Goal: Transaction & Acquisition: Purchase product/service

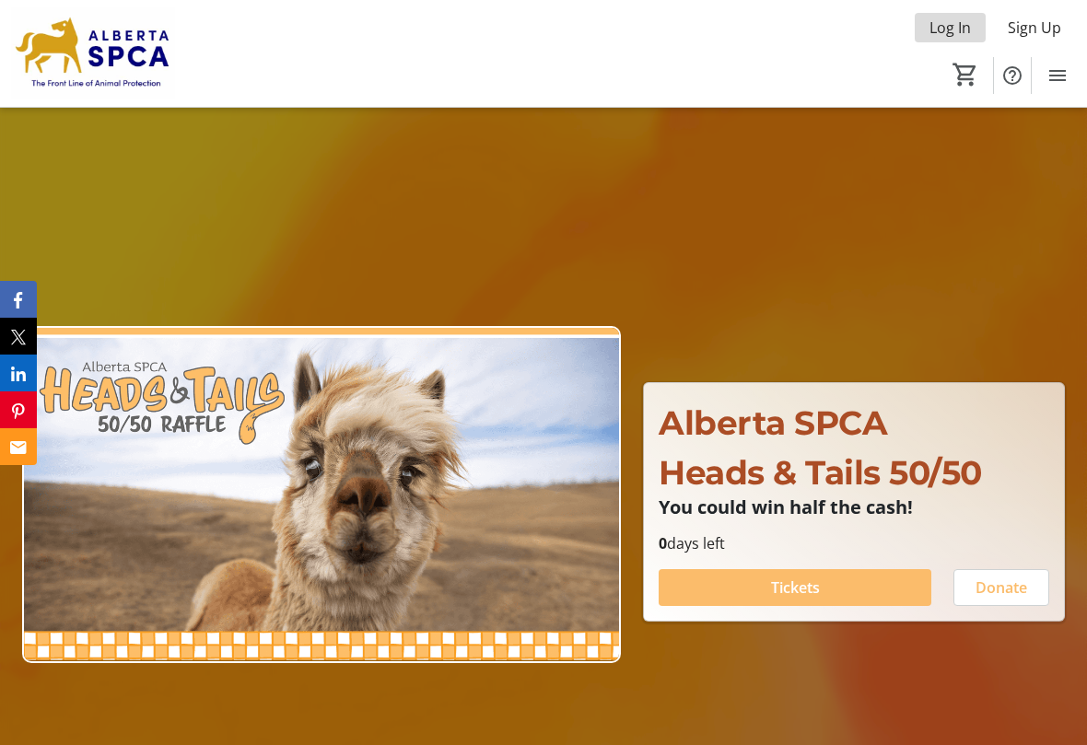
click at [950, 24] on span "Log In" at bounding box center [949, 28] width 41 height 22
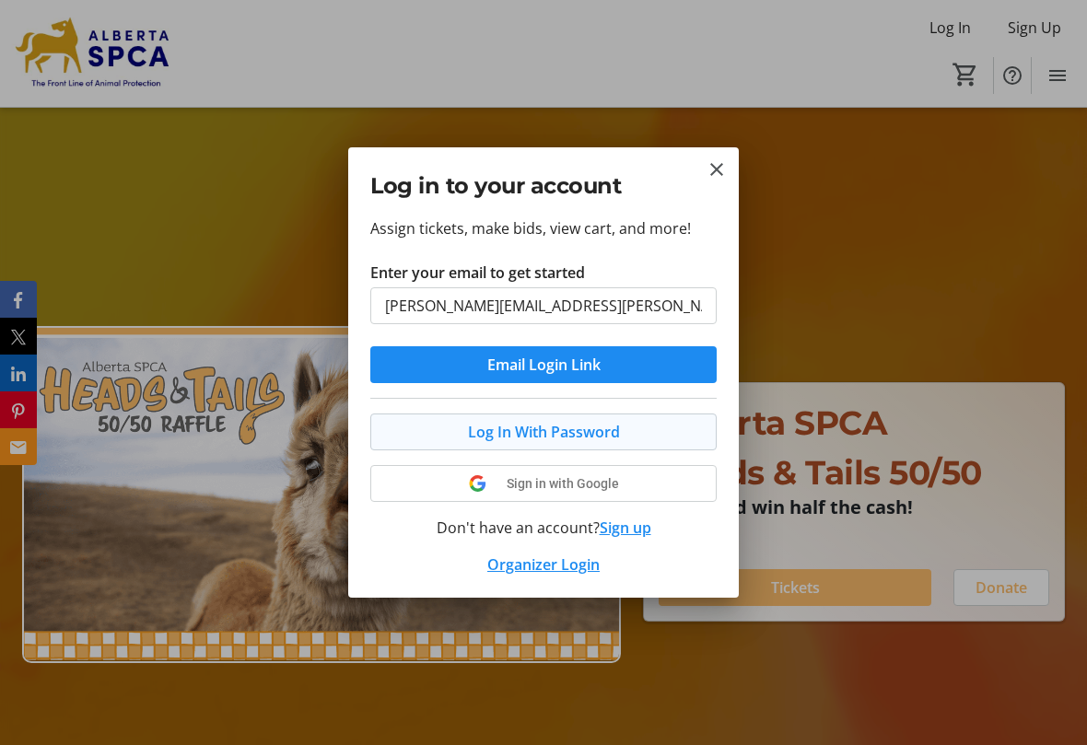
type input "[PERSON_NAME][EMAIL_ADDRESS][PERSON_NAME][DOMAIN_NAME]"
click at [527, 430] on span "Log In With Password" at bounding box center [544, 432] width 152 height 22
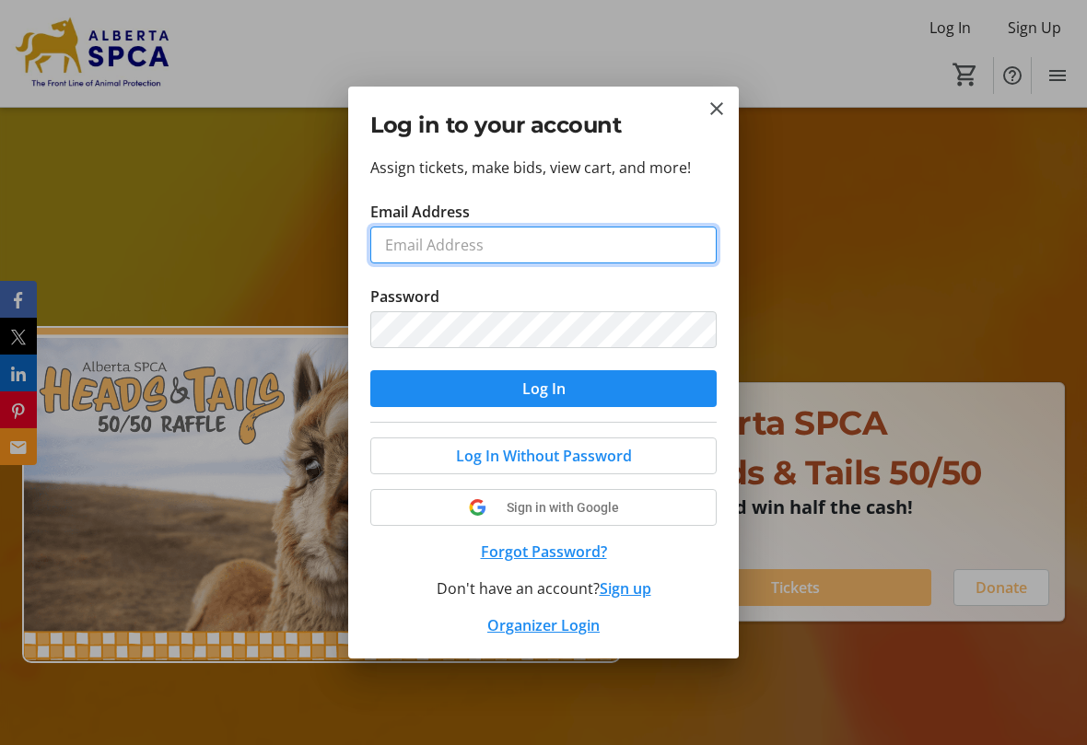
click at [600, 249] on input "Email Address" at bounding box center [543, 245] width 346 height 37
type input "[PERSON_NAME][EMAIL_ADDRESS][PERSON_NAME][DOMAIN_NAME]"
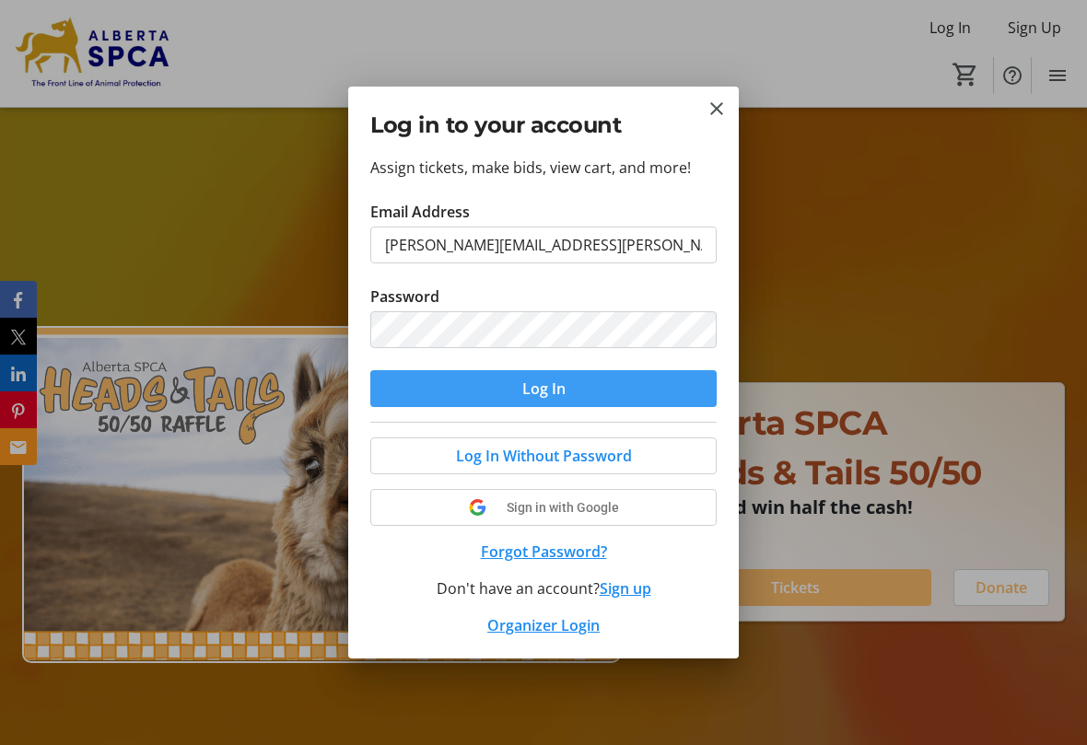
click at [523, 383] on span "Log In" at bounding box center [543, 389] width 43 height 22
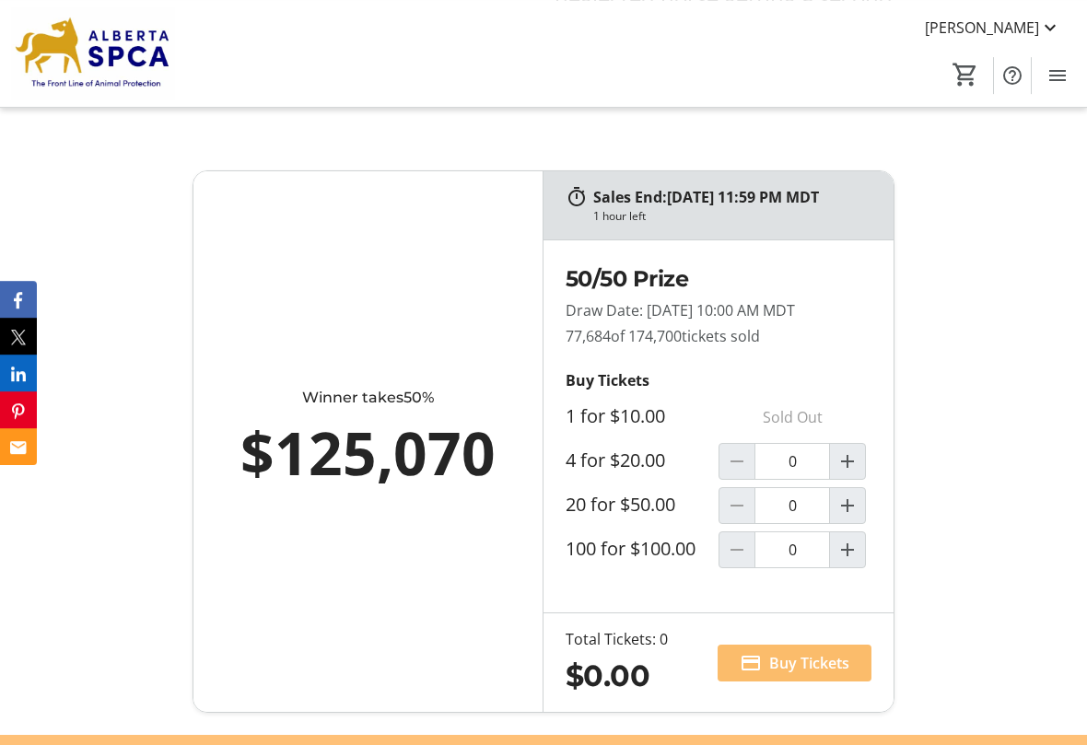
scroll to position [1315, 0]
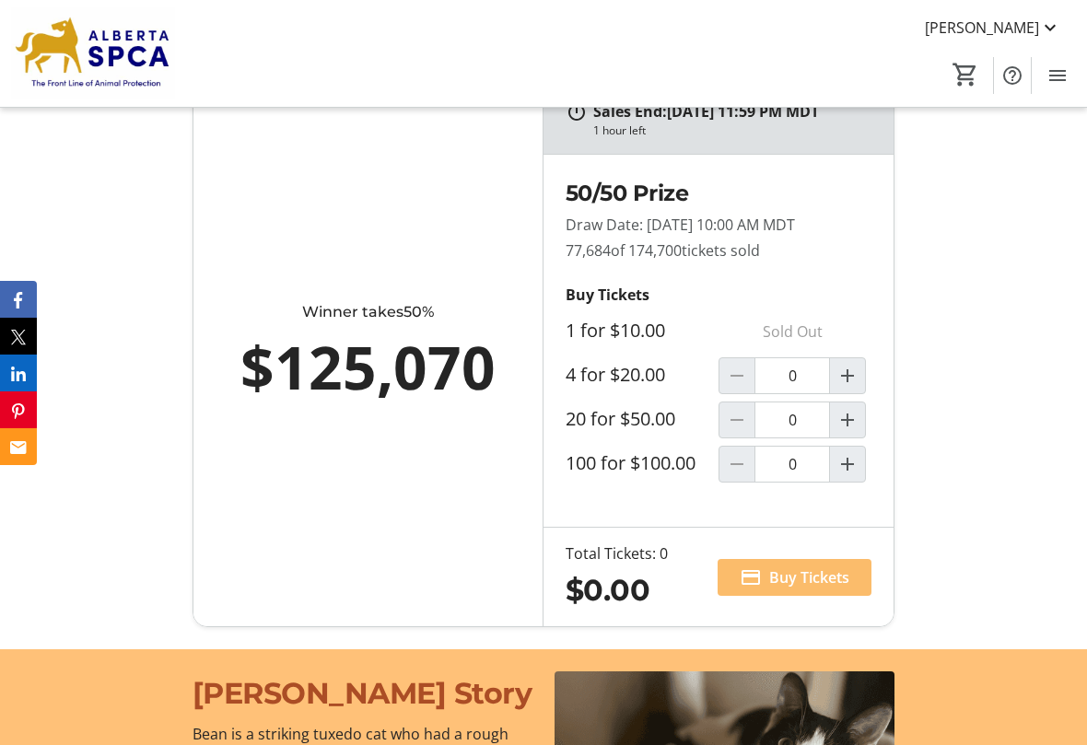
click at [875, 399] on div "50/50 Prize Draw Date: 09/16/2025 at 10:00 AM MDT 77,684 of 174,700 tickets sol…" at bounding box center [718, 341] width 350 height 372
click at [843, 384] on mat-icon "Increment by one" at bounding box center [847, 376] width 22 height 22
type input "1"
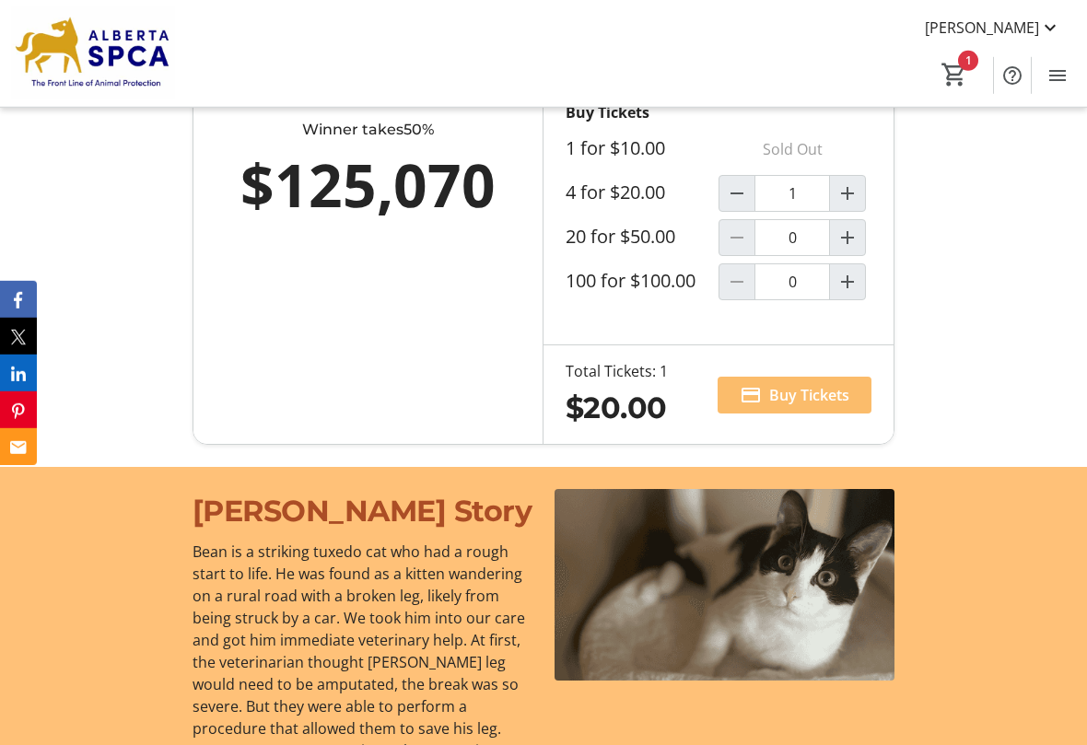
scroll to position [1503, 0]
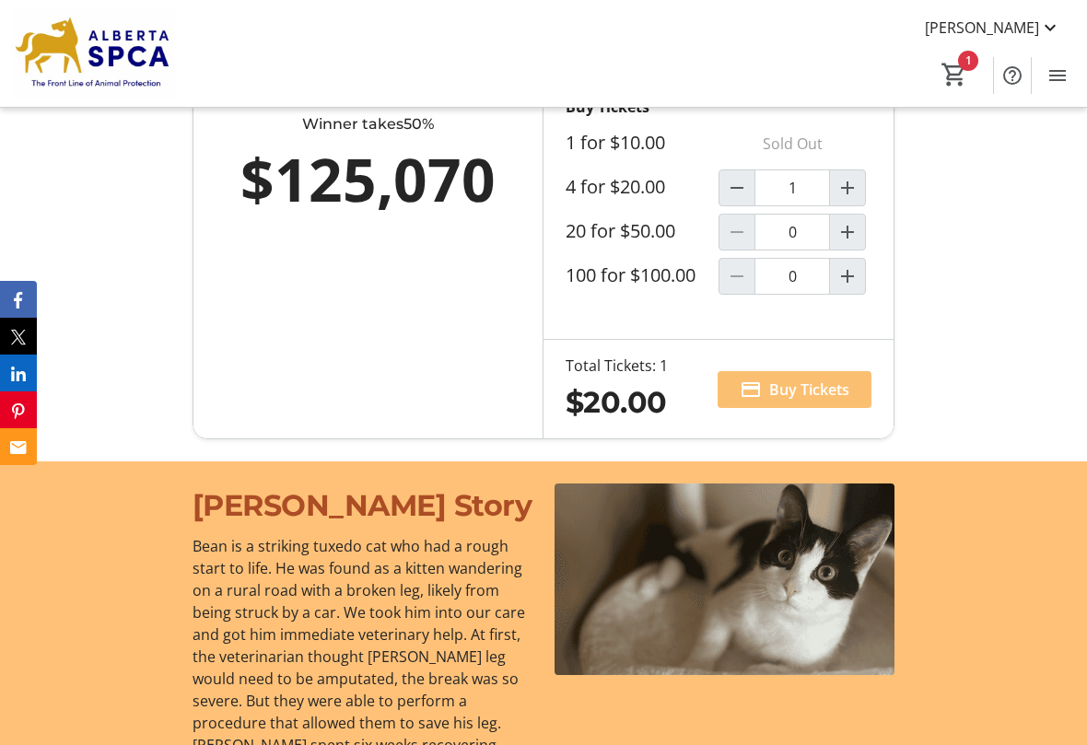
click at [802, 401] on span "Buy Tickets" at bounding box center [809, 390] width 80 height 22
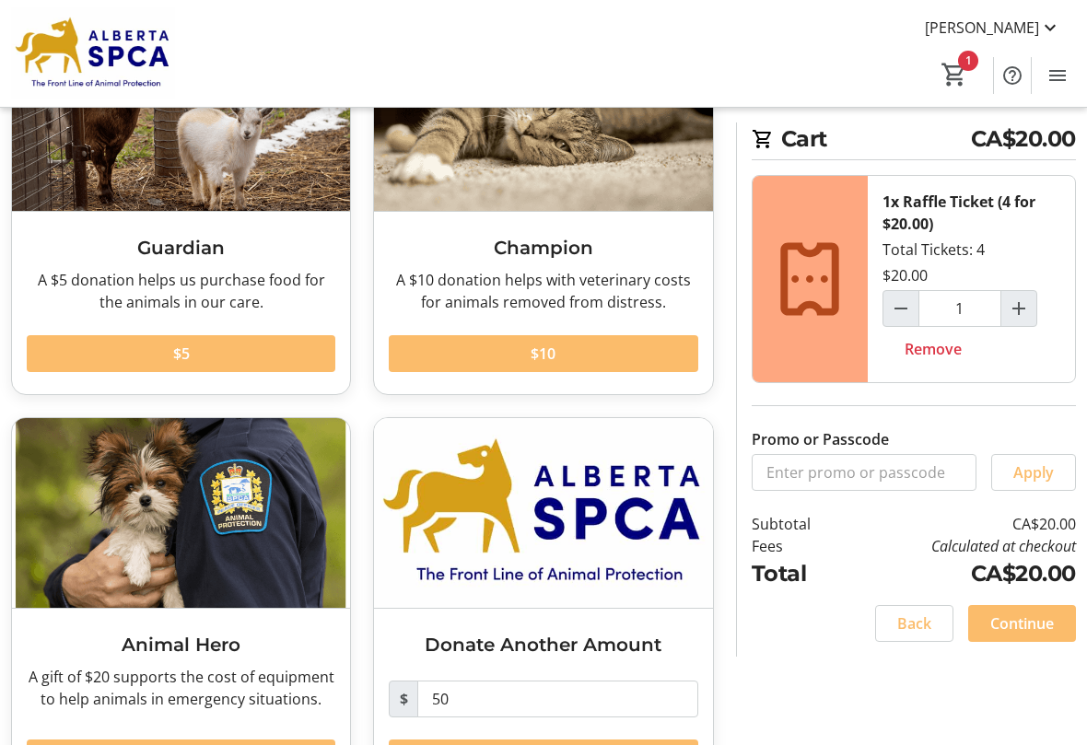
scroll to position [264, 0]
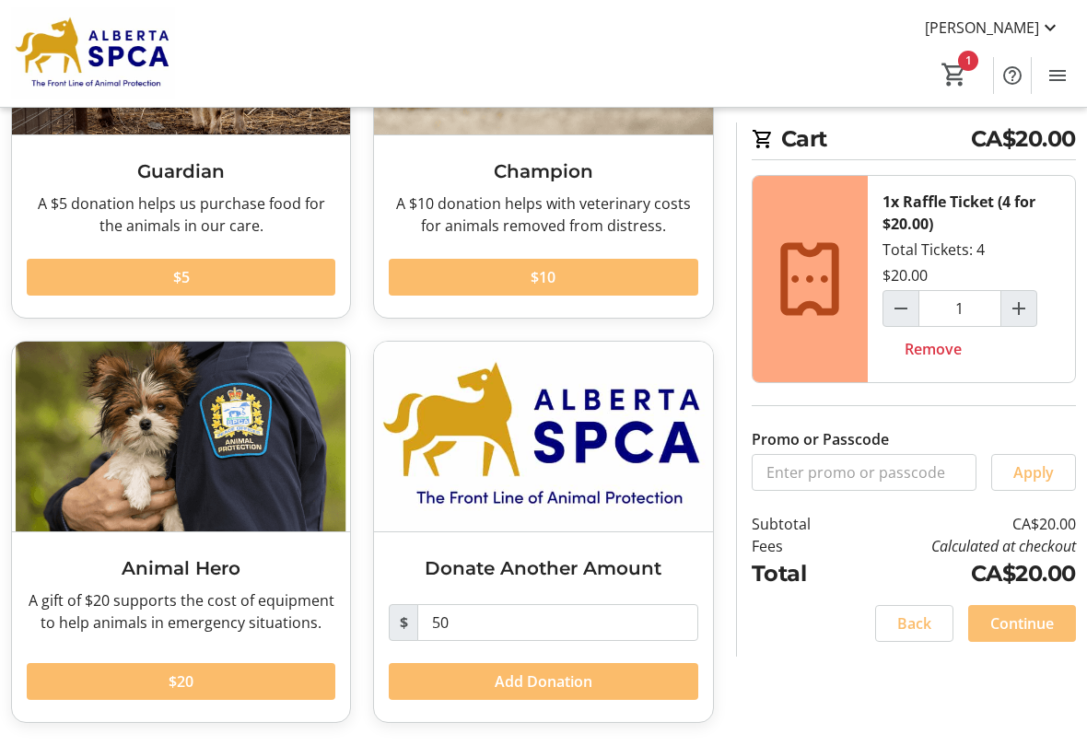
click at [1021, 635] on span "Continue" at bounding box center [1022, 623] width 64 height 22
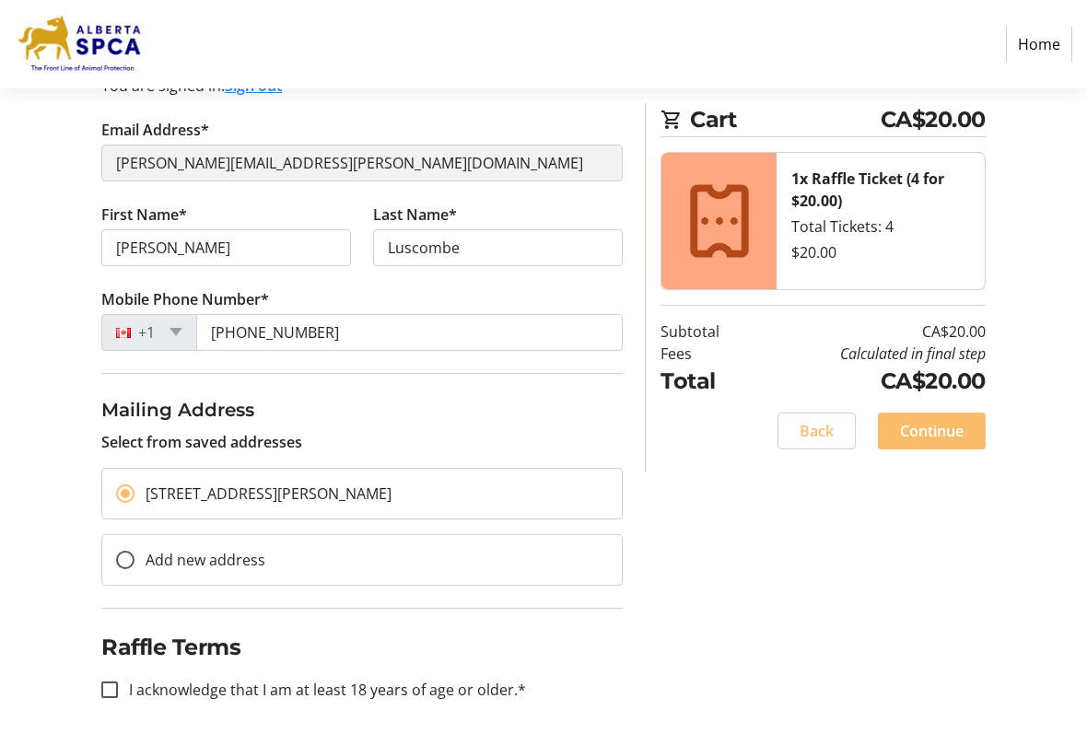
scroll to position [215, 0]
click at [113, 690] on input "I acknowledge that I am at least 18 years of age or older.*" at bounding box center [109, 690] width 17 height 17
checkbox input "true"
click at [939, 437] on span "Continue" at bounding box center [932, 431] width 64 height 22
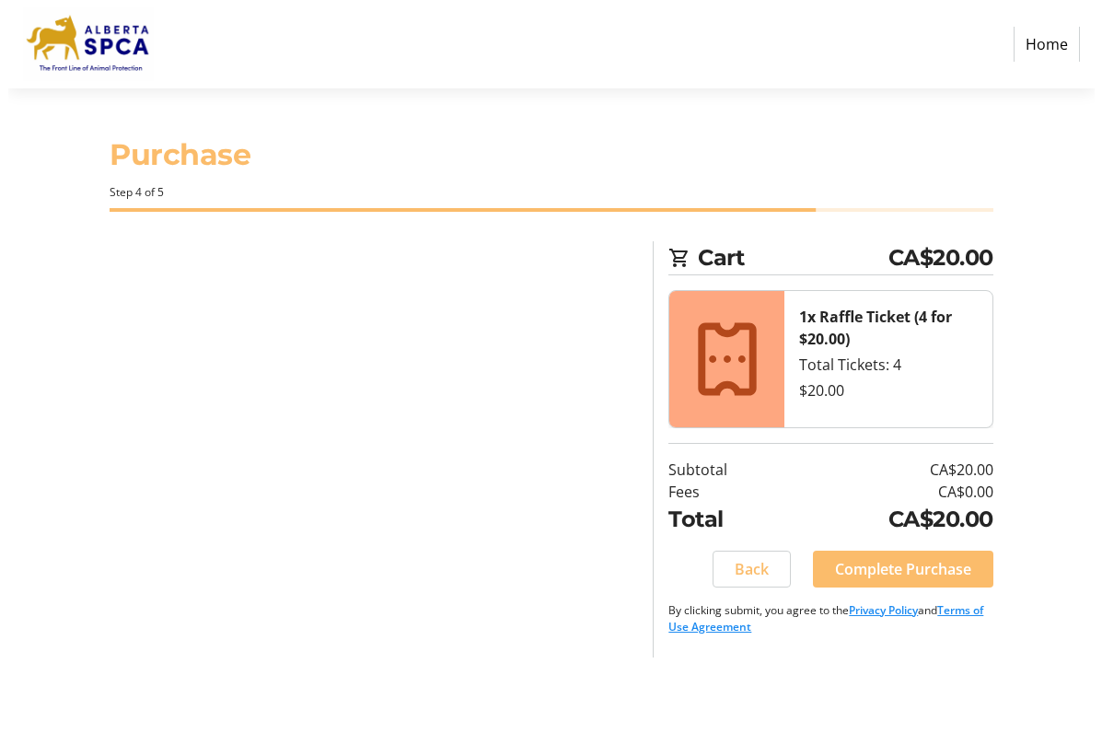
scroll to position [0, 0]
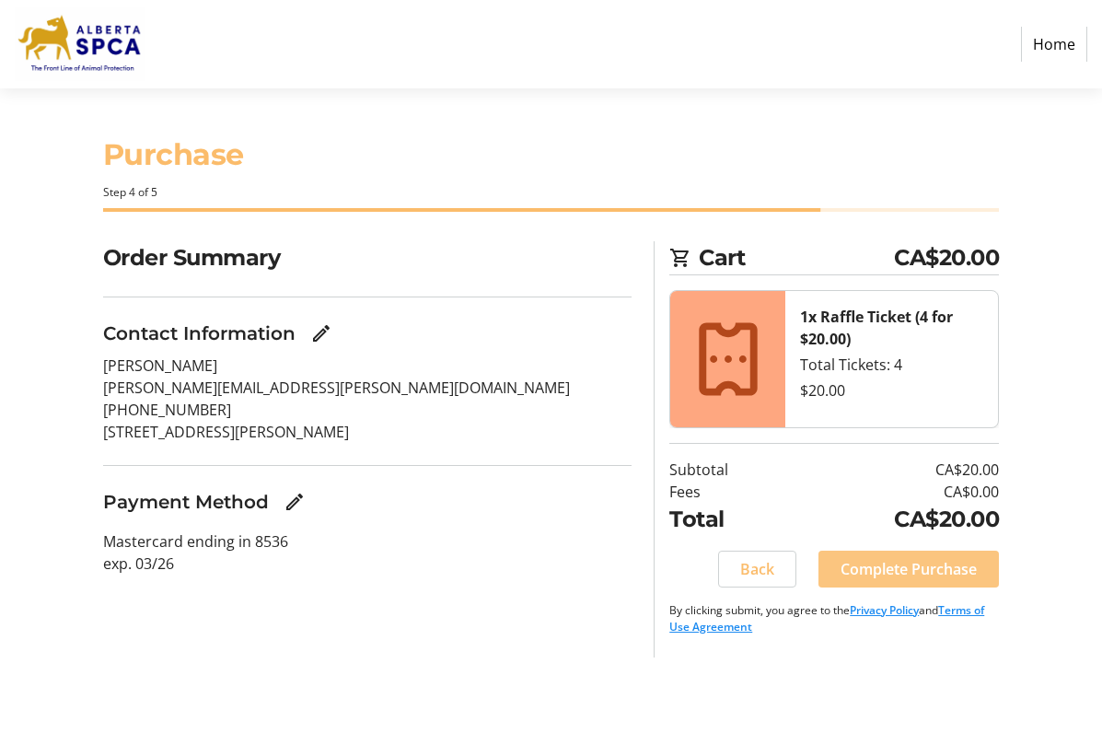
click at [930, 568] on span "Complete Purchase" at bounding box center [909, 569] width 136 height 22
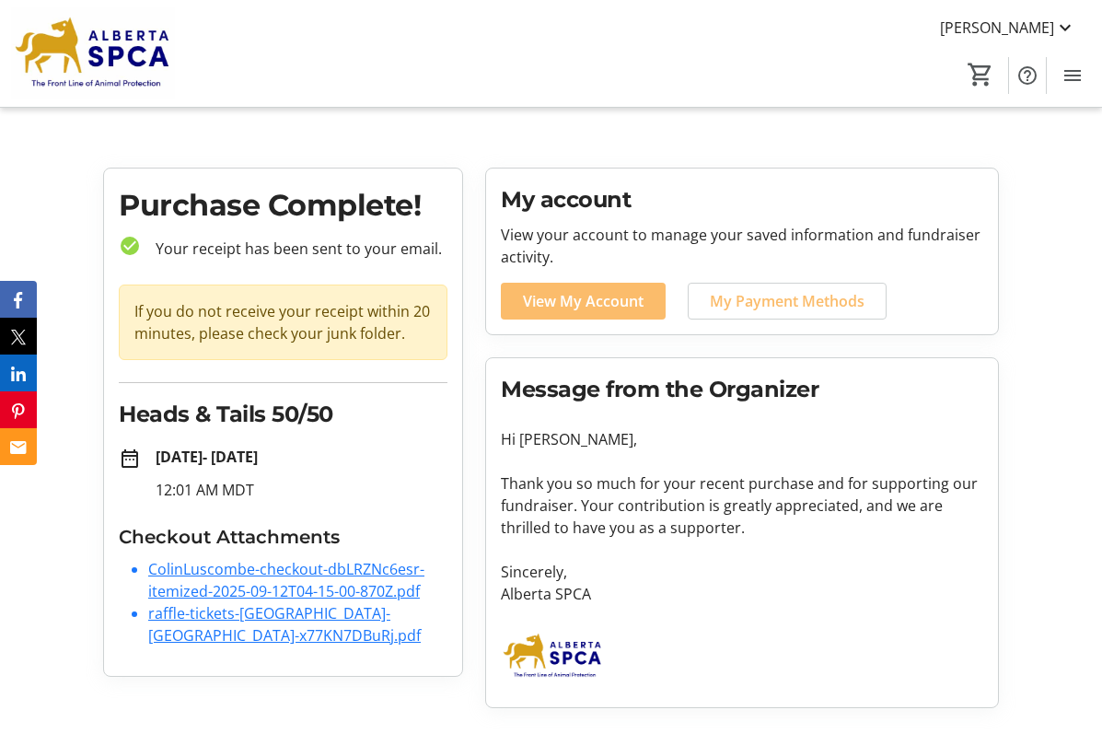
click at [1030, 379] on tr-checkout-order-details-ui "Purchase Complete! check_circle Your receipt has been sent to your email. If yo…" at bounding box center [551, 445] width 1102 height 555
click at [1066, 30] on mat-icon at bounding box center [1066, 28] width 22 height 22
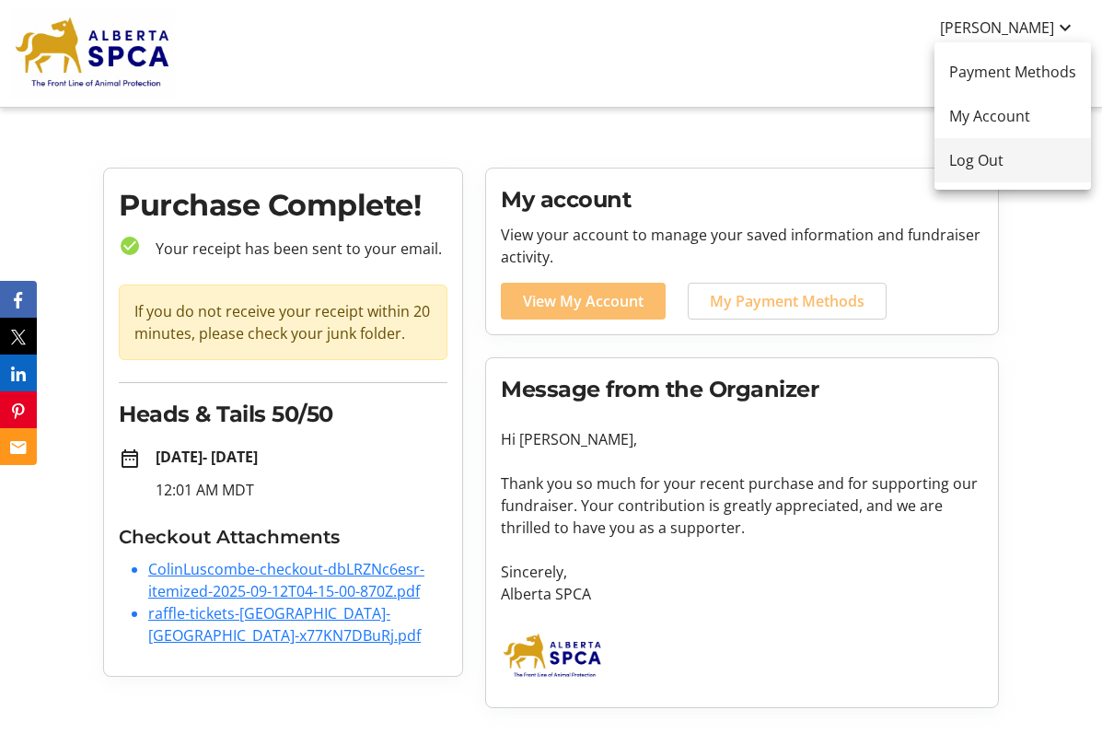
click at [980, 159] on span "Log Out" at bounding box center [1013, 160] width 127 height 22
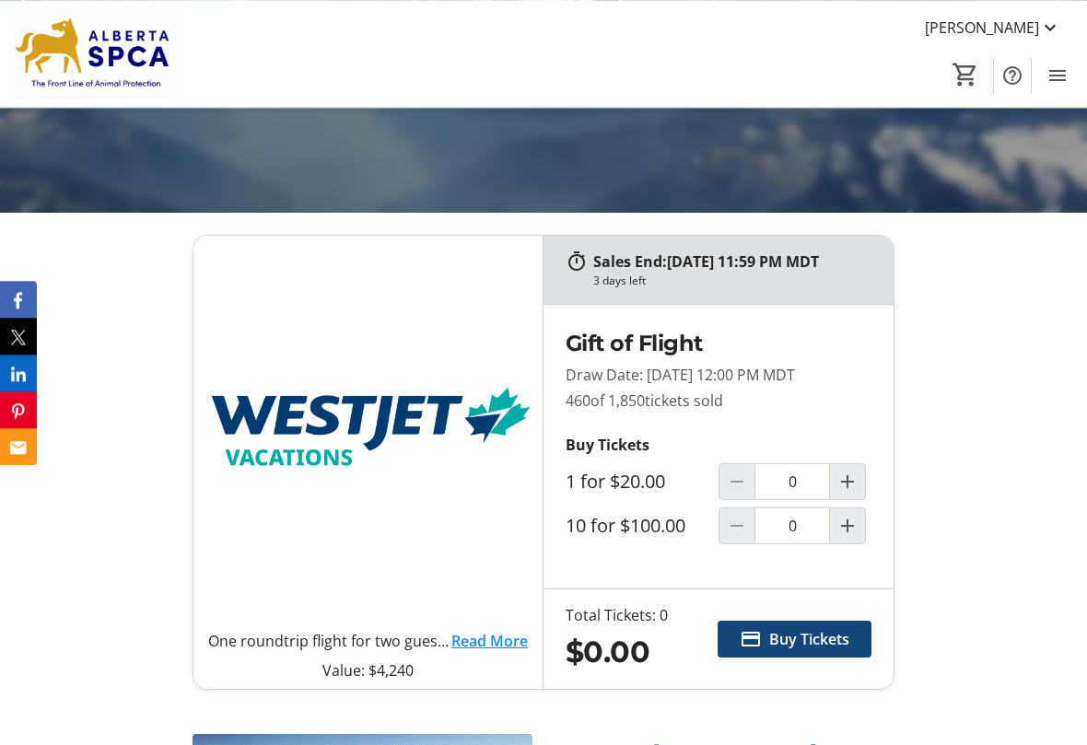
scroll to position [657, 0]
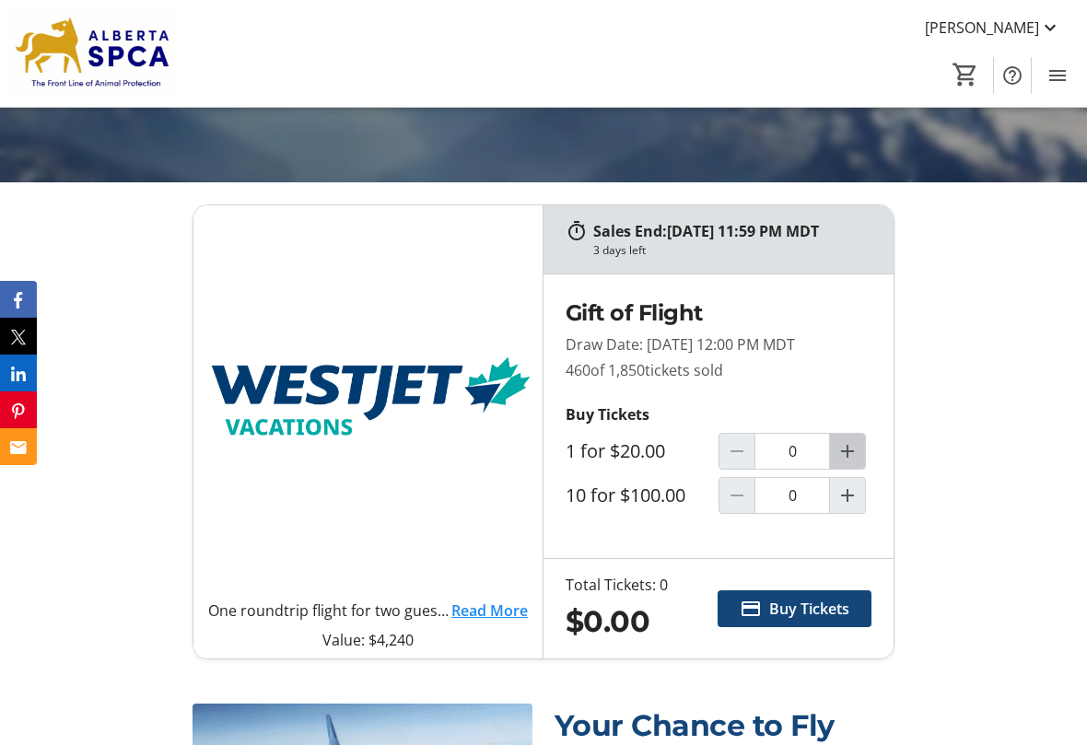
click at [842, 462] on mat-icon "Increment by one" at bounding box center [847, 451] width 22 height 22
type input "1"
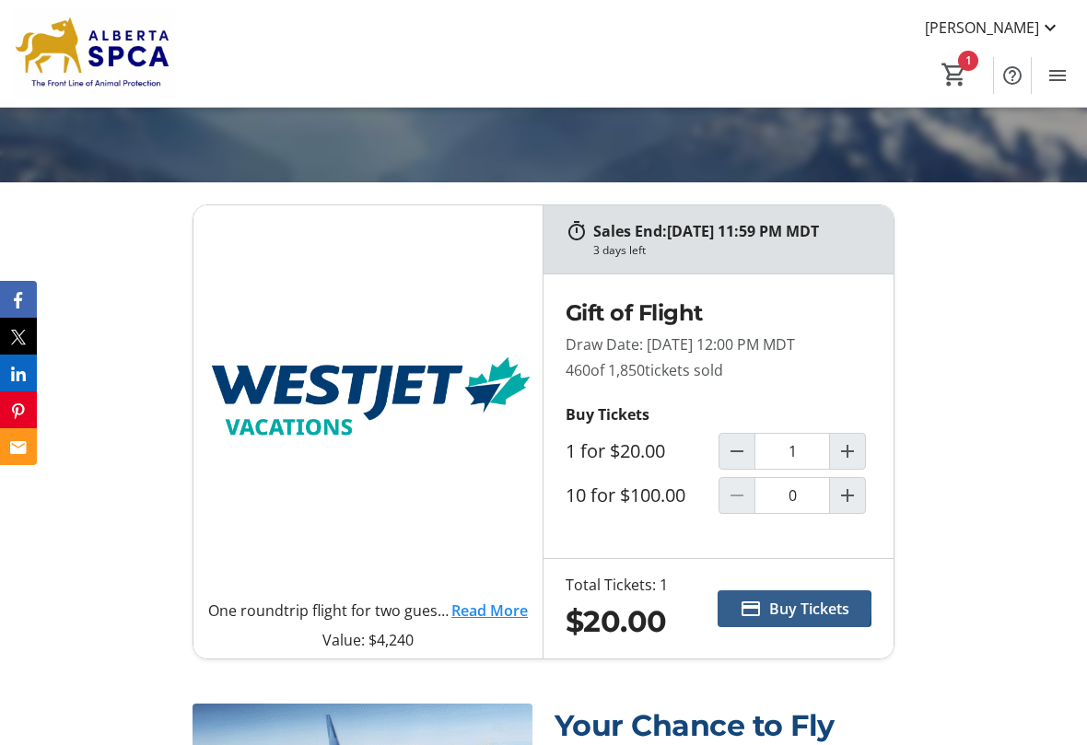
click at [789, 620] on span "Buy Tickets" at bounding box center [809, 609] width 80 height 22
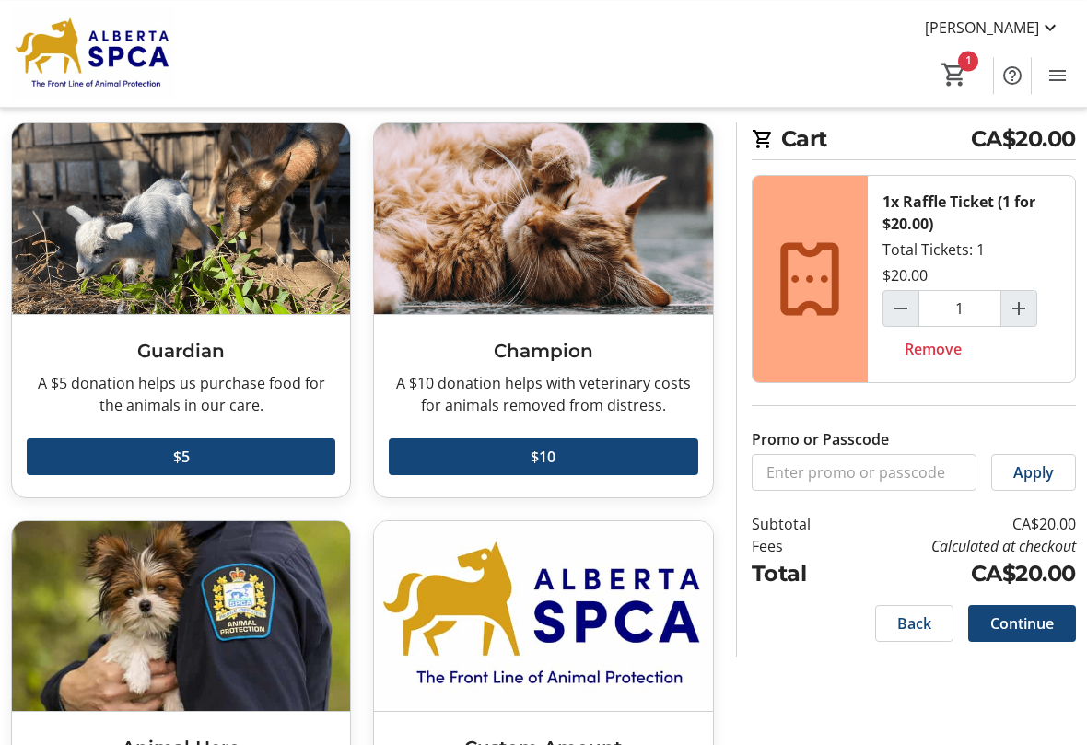
scroll to position [264, 0]
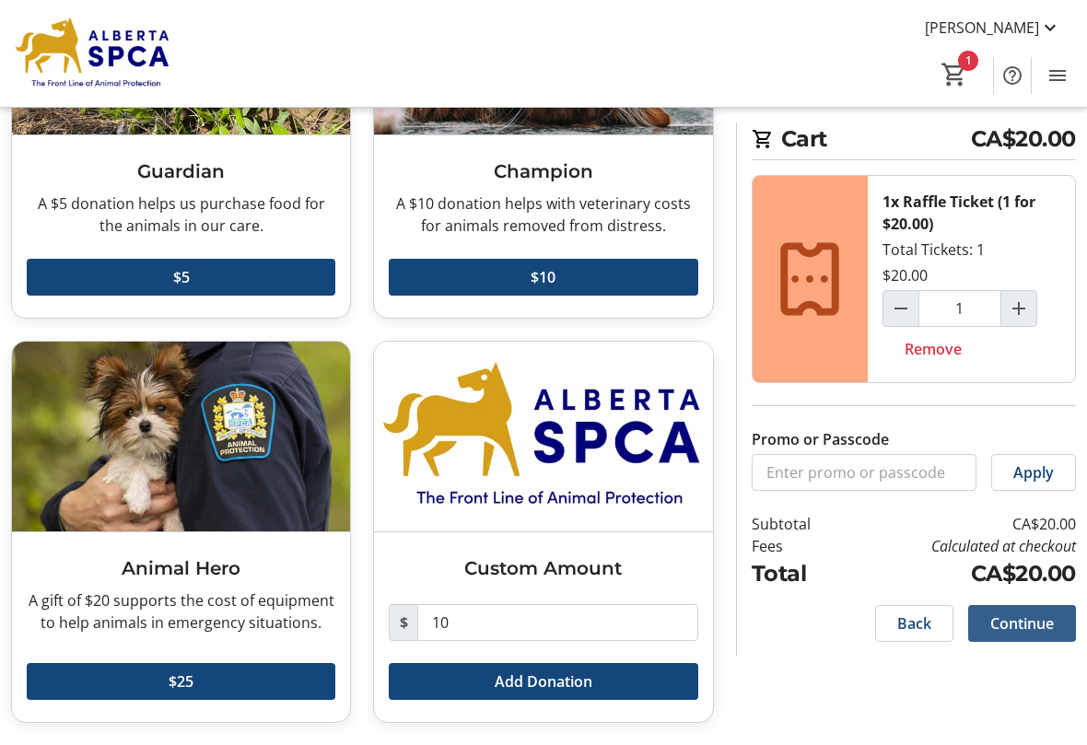
click at [1032, 635] on span "Continue" at bounding box center [1022, 623] width 64 height 22
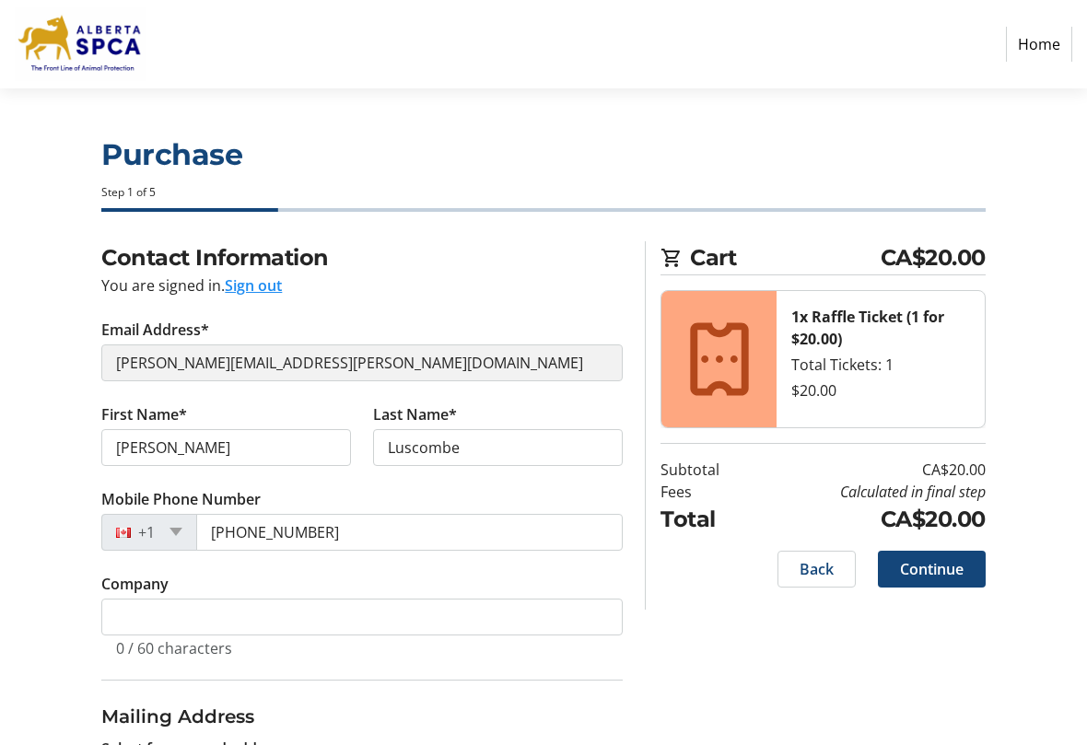
click at [53, 419] on div "Contact Information You are signed in. Sign out Email Address* [PERSON_NAME][EM…" at bounding box center [543, 646] width 1087 height 810
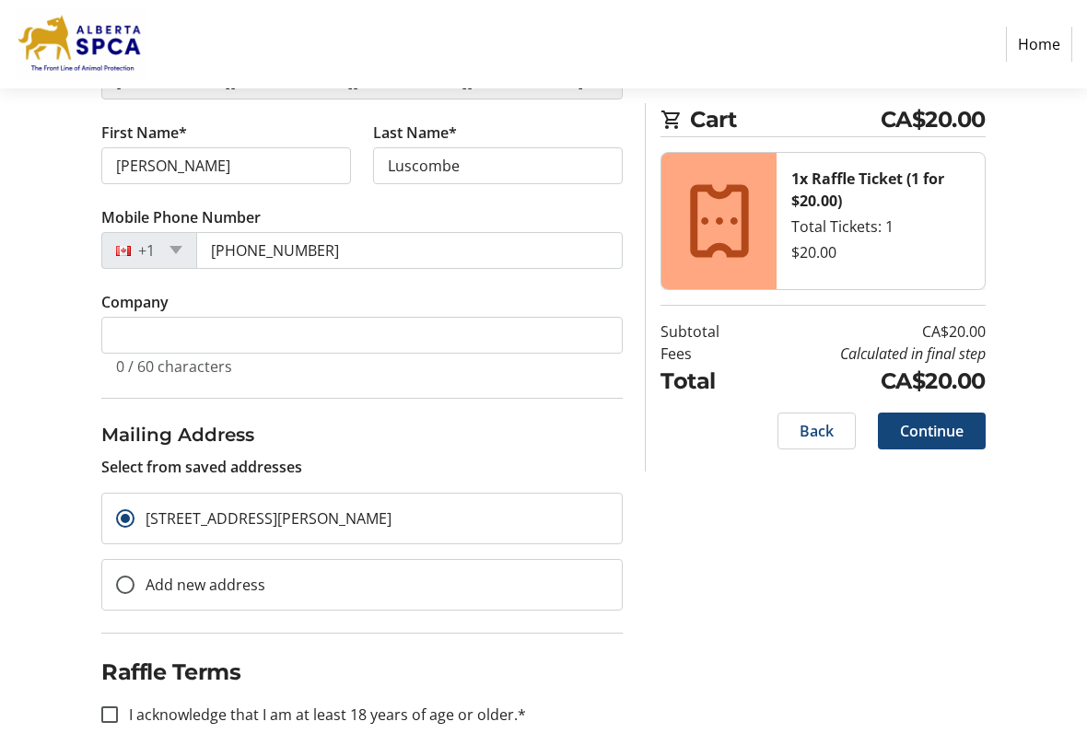
scroll to position [321, 0]
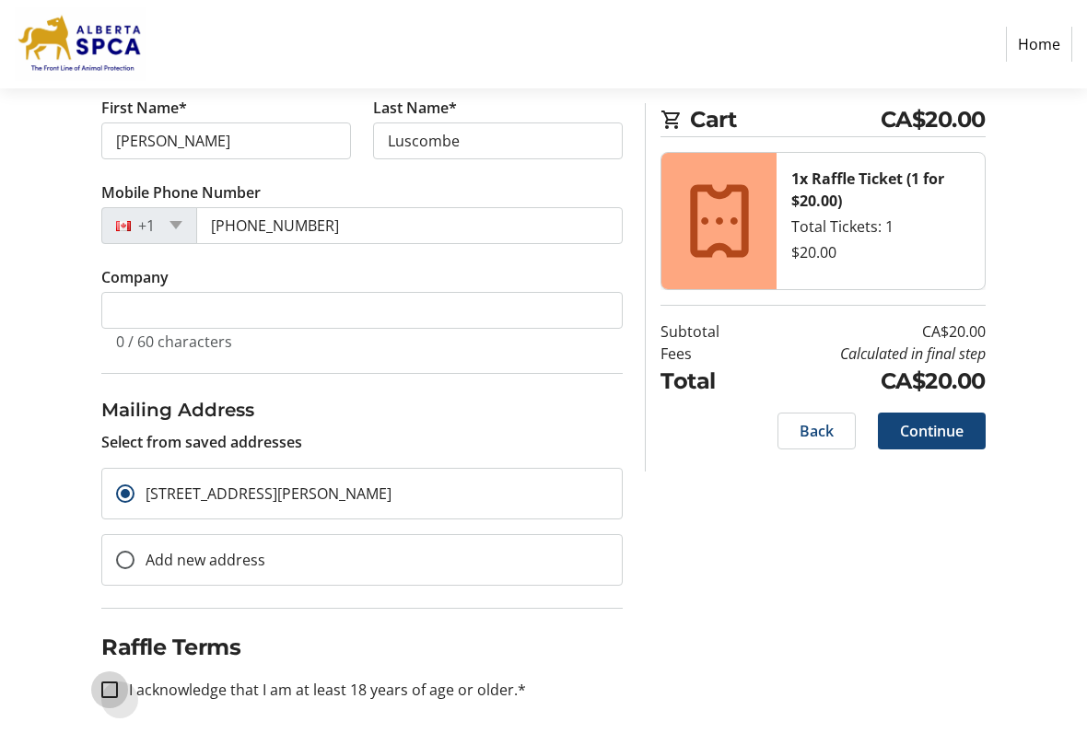
click at [111, 690] on input "I acknowledge that I am at least 18 years of age or older.*" at bounding box center [109, 690] width 17 height 17
checkbox input "true"
click at [935, 430] on span "Continue" at bounding box center [932, 431] width 64 height 22
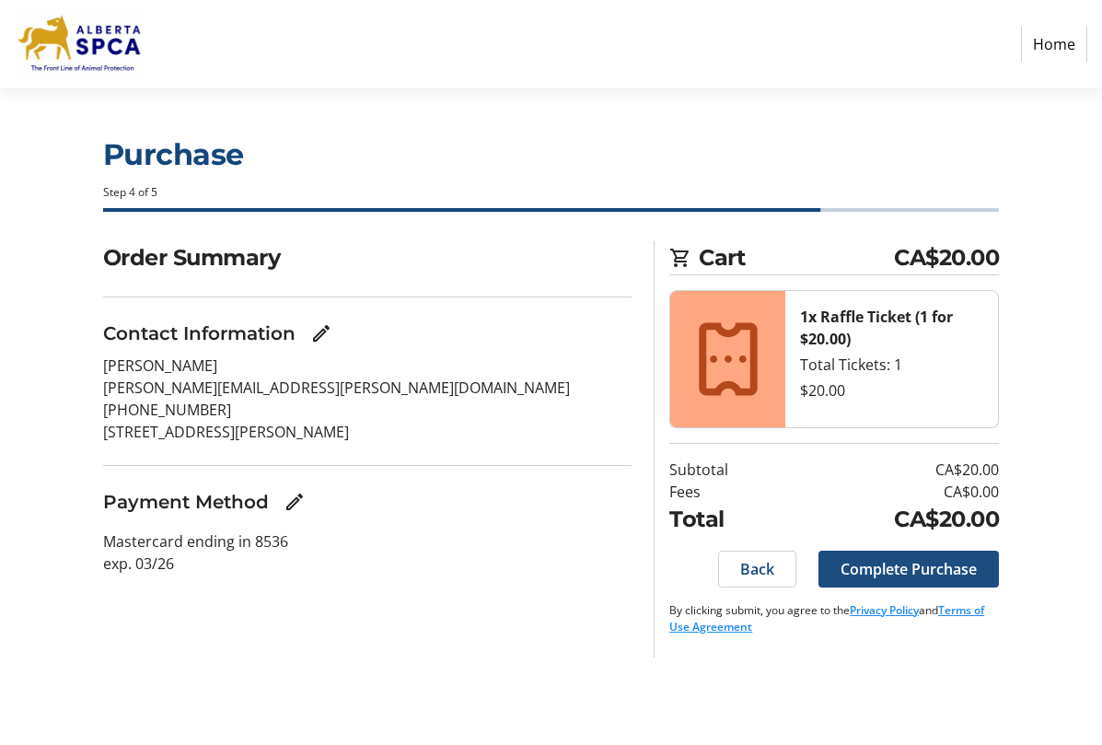
click at [908, 560] on span "Complete Purchase" at bounding box center [909, 569] width 136 height 22
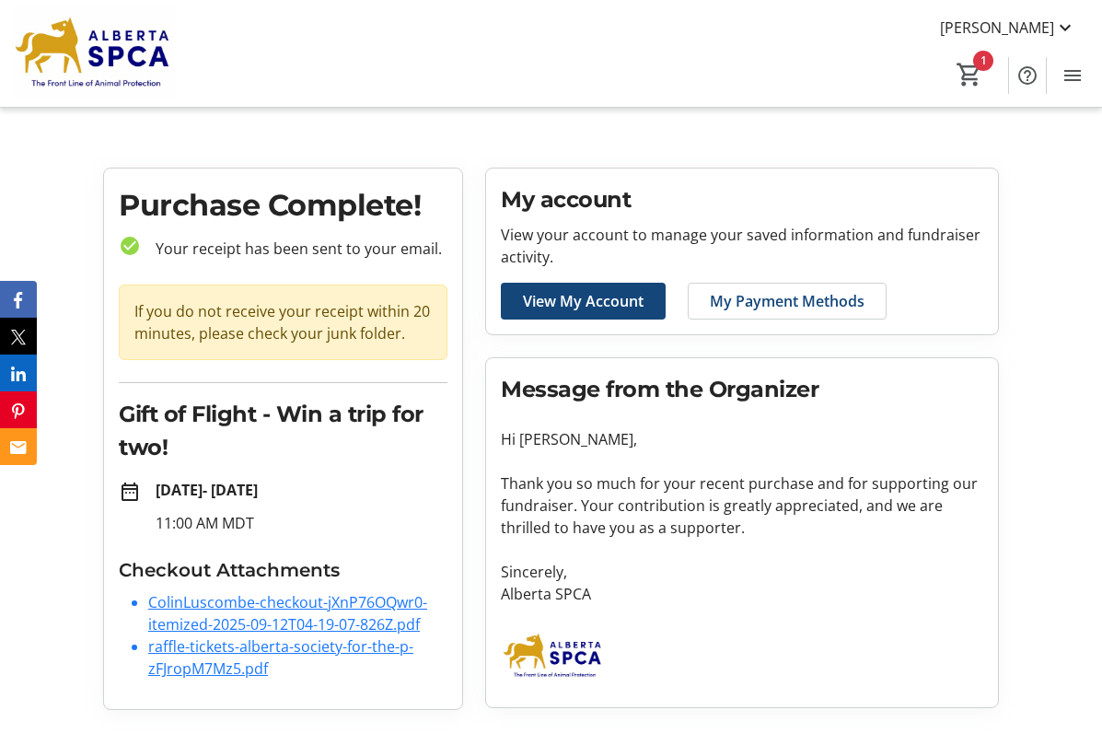
click at [1055, 357] on tr-checkout-order-details-ui "Purchase Complete! check_circle Your receipt has been sent to your email. If yo…" at bounding box center [551, 446] width 1102 height 557
click at [973, 70] on mat-icon "1" at bounding box center [970, 75] width 28 height 28
click at [1070, 69] on mat-icon "Menu" at bounding box center [1073, 75] width 22 height 22
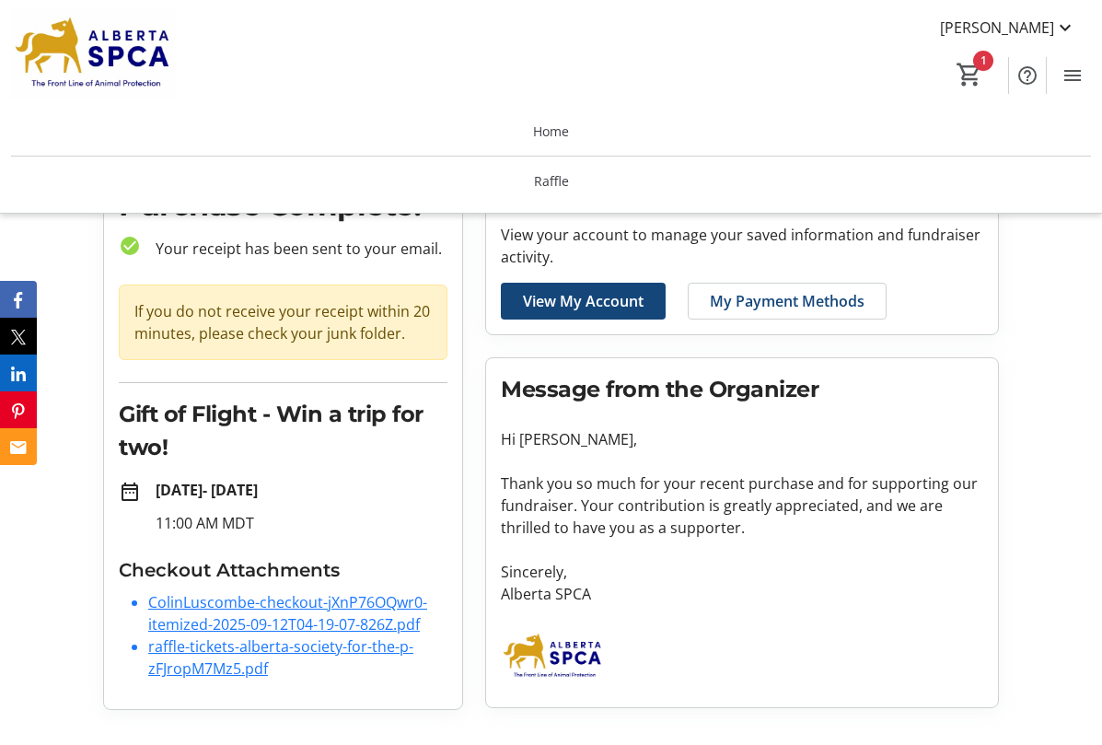
click at [1072, 299] on tr-checkout-order-details-ui "Purchase Complete! check_circle Your receipt has been sent to your email. If yo…" at bounding box center [551, 446] width 1102 height 557
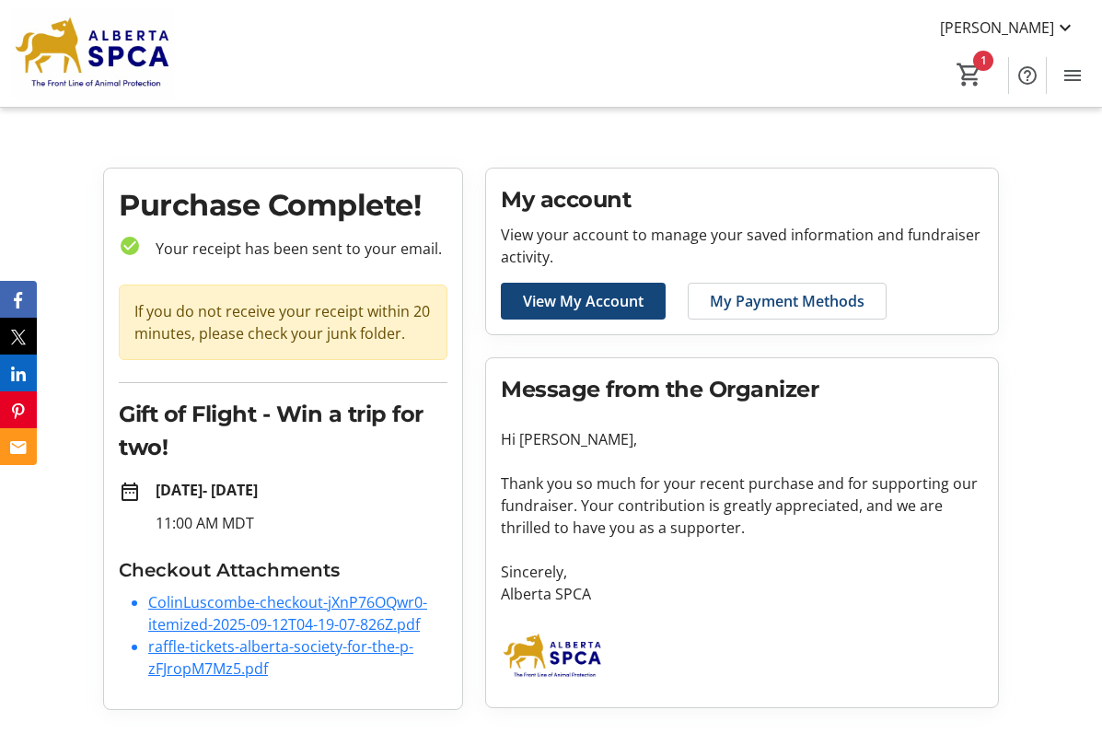
click at [1051, 239] on tr-checkout-order-details-ui "Purchase Complete! check_circle Your receipt has been sent to your email. If yo…" at bounding box center [551, 446] width 1102 height 557
click at [972, 64] on mat-icon "1" at bounding box center [970, 75] width 28 height 28
click at [970, 66] on mat-icon "1" at bounding box center [970, 75] width 28 height 28
